Goal: Task Accomplishment & Management: Use online tool/utility

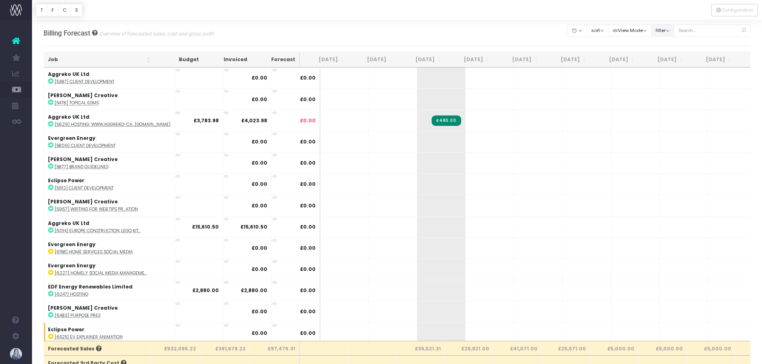
click at [656, 30] on button "filter" at bounding box center [662, 30] width 23 height 12
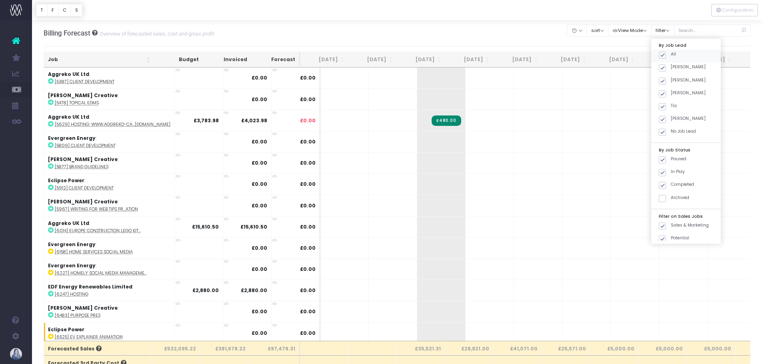
click at [660, 54] on span at bounding box center [662, 55] width 7 height 7
click at [671, 54] on input "All" at bounding box center [673, 53] width 5 height 5
checkbox input "false"
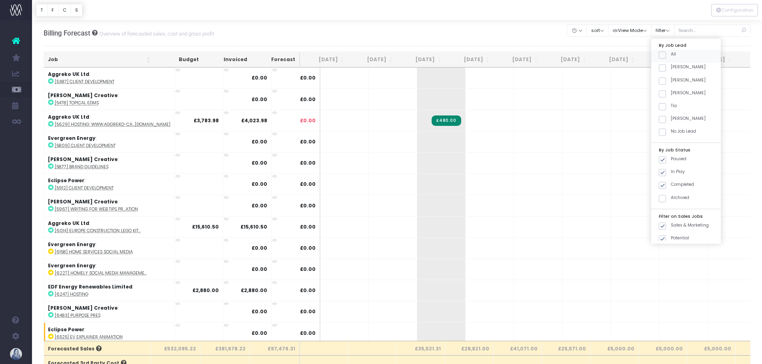
checkbox input "false"
click at [661, 73] on div "[PERSON_NAME]" at bounding box center [686, 69] width 70 height 13
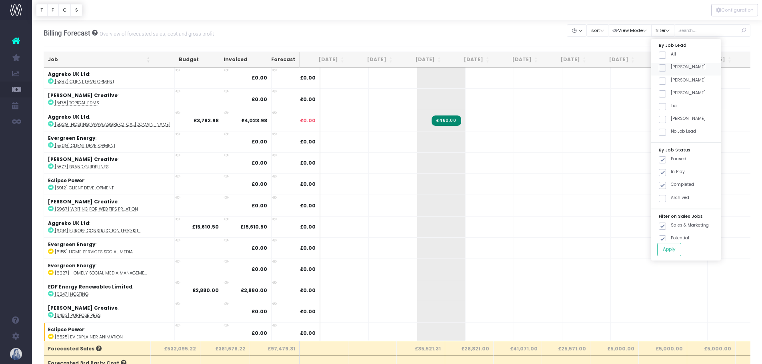
click at [660, 70] on span at bounding box center [662, 67] width 7 height 7
click at [671, 69] on input "[PERSON_NAME]" at bounding box center [673, 66] width 5 height 5
checkbox input "true"
click at [676, 246] on button "Apply" at bounding box center [669, 249] width 24 height 13
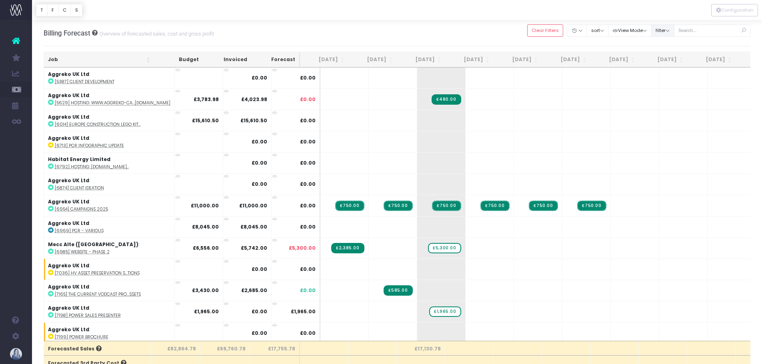
click at [671, 28] on button "filter" at bounding box center [662, 30] width 23 height 12
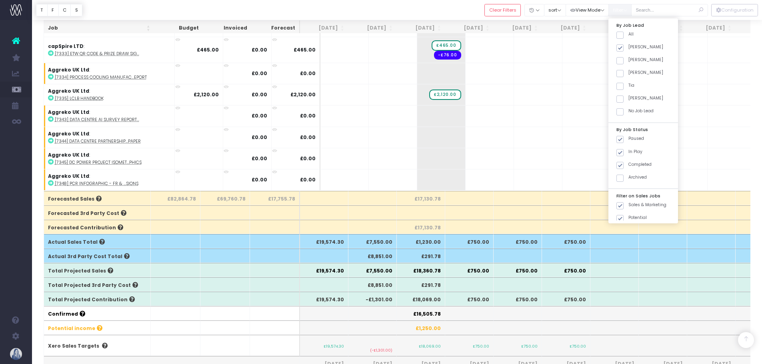
scroll to position [160, 0]
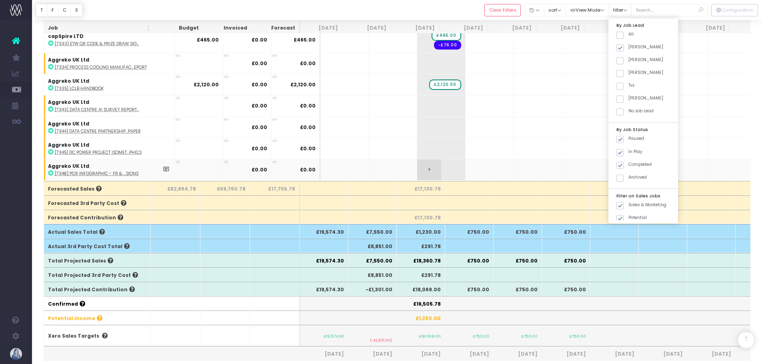
click at [417, 168] on span "+" at bounding box center [429, 170] width 24 height 21
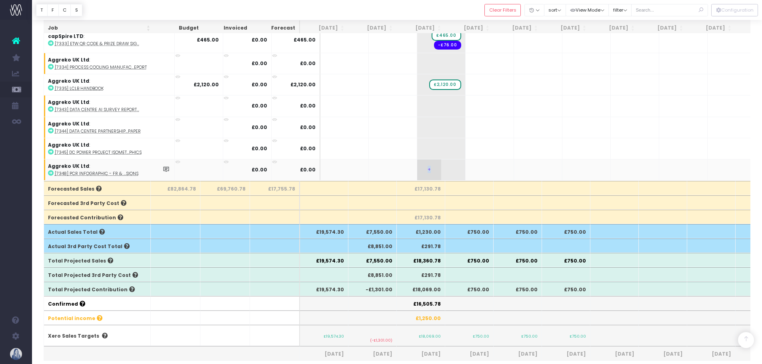
click at [417, 168] on span "+" at bounding box center [429, 170] width 24 height 21
type input "945"
